Goal: Transaction & Acquisition: Purchase product/service

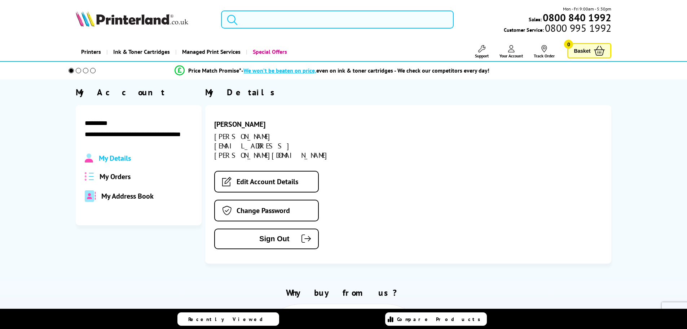
click at [268, 14] on input "search" at bounding box center [337, 19] width 233 height 18
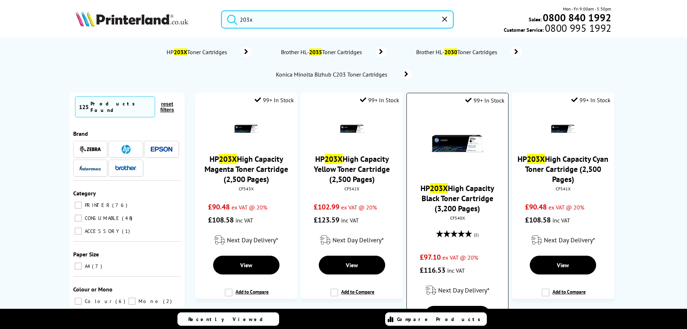
type input "203x"
click at [458, 141] on img at bounding box center [457, 143] width 54 height 54
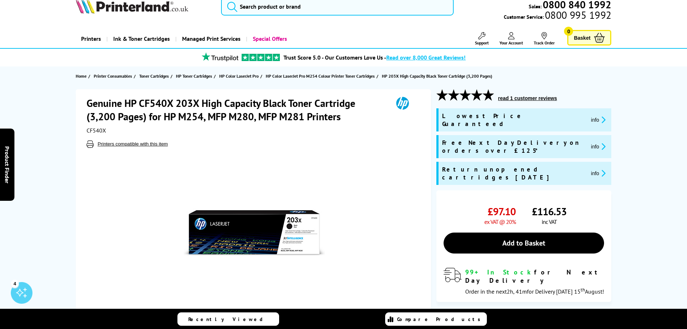
scroll to position [36, 0]
